Goal: Task Accomplishment & Management: Use online tool/utility

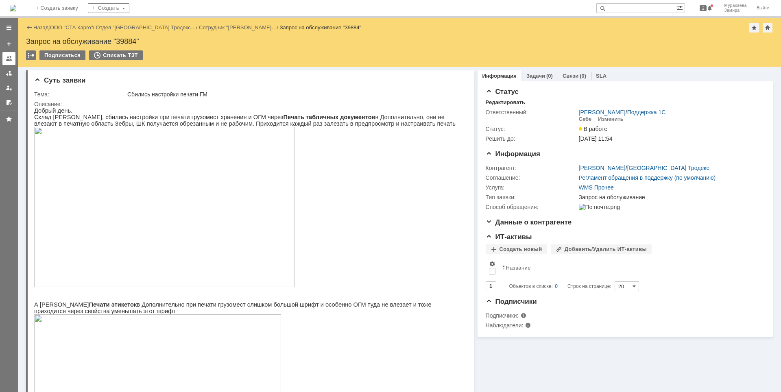
click at [8, 54] on link at bounding box center [8, 58] width 13 height 13
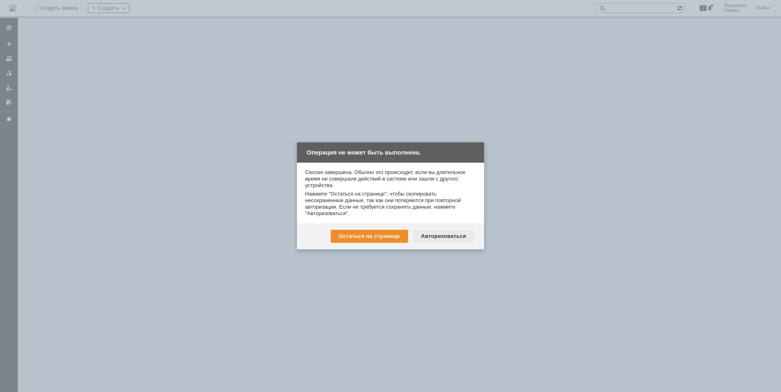
click at [446, 237] on div "Авторизоваться" at bounding box center [443, 236] width 61 height 13
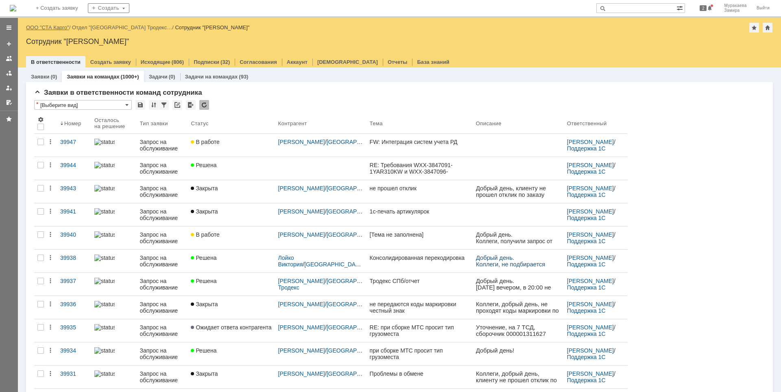
click at [58, 26] on link "ООО "СТА Карго"" at bounding box center [47, 27] width 43 height 6
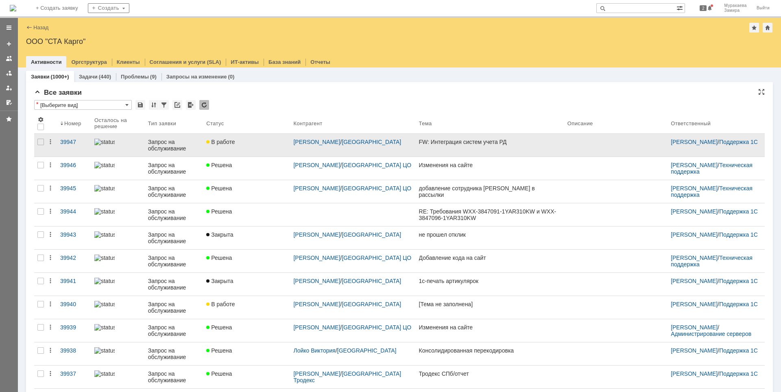
click at [168, 146] on div "Запрос на обслуживание" at bounding box center [174, 145] width 52 height 13
